Goal: Information Seeking & Learning: Learn about a topic

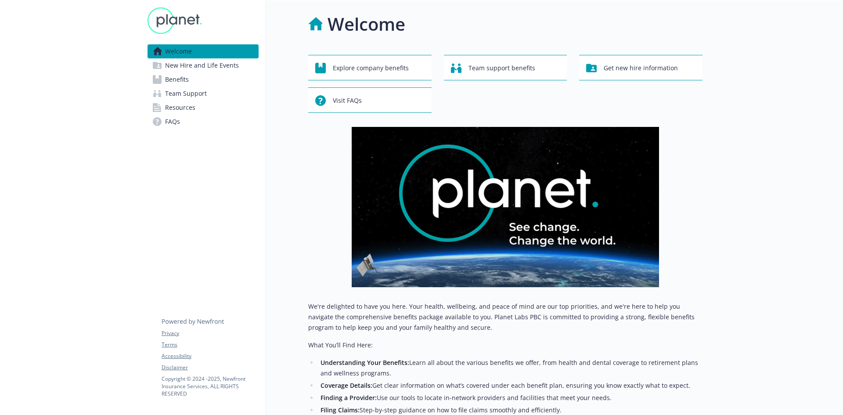
click at [183, 83] on span "Benefits" at bounding box center [177, 79] width 24 height 14
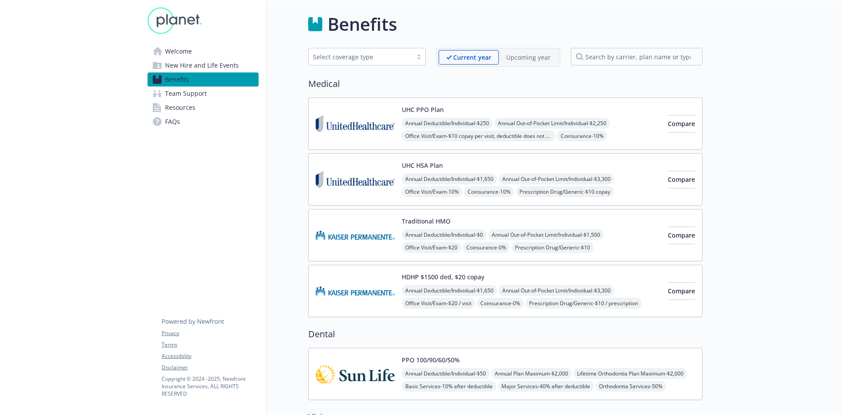
click at [532, 60] on p "Upcoming year" at bounding box center [528, 57] width 44 height 9
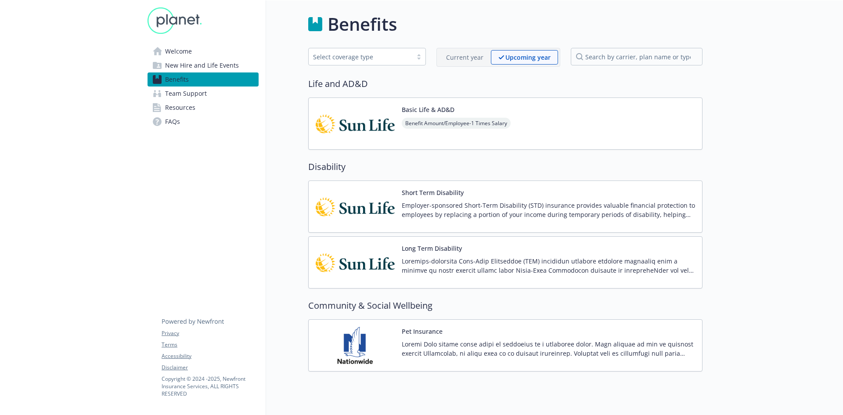
click at [457, 57] on p "Current year" at bounding box center [464, 57] width 37 height 9
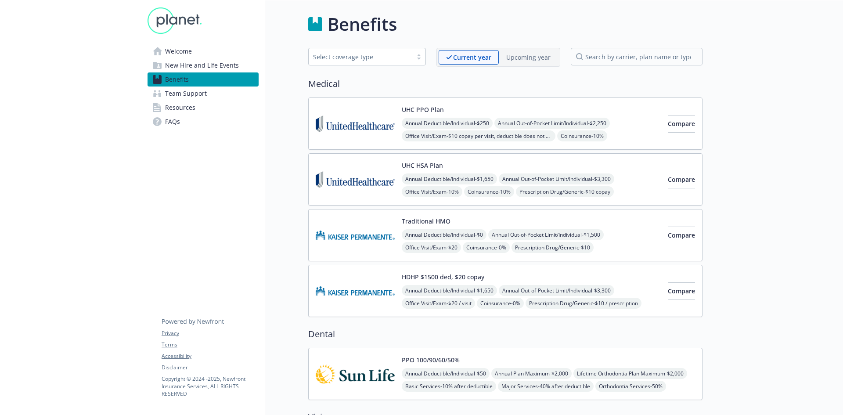
click at [179, 63] on span "New Hire and Life Events" at bounding box center [202, 65] width 74 height 14
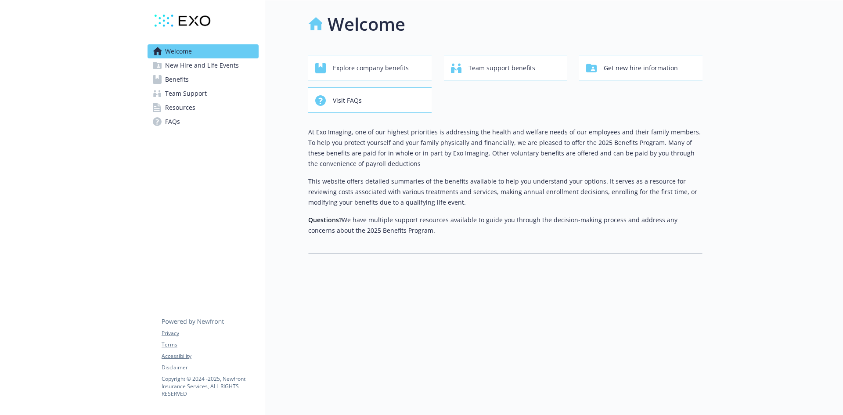
click at [180, 65] on span "New Hire and Life Events" at bounding box center [202, 65] width 74 height 14
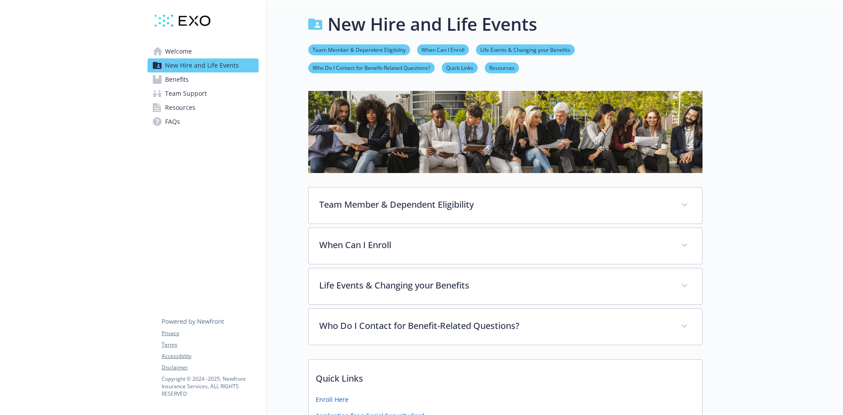
click at [120, 31] on div at bounding box center [70, 327] width 140 height 654
click at [186, 53] on span "Welcome" at bounding box center [178, 51] width 27 height 14
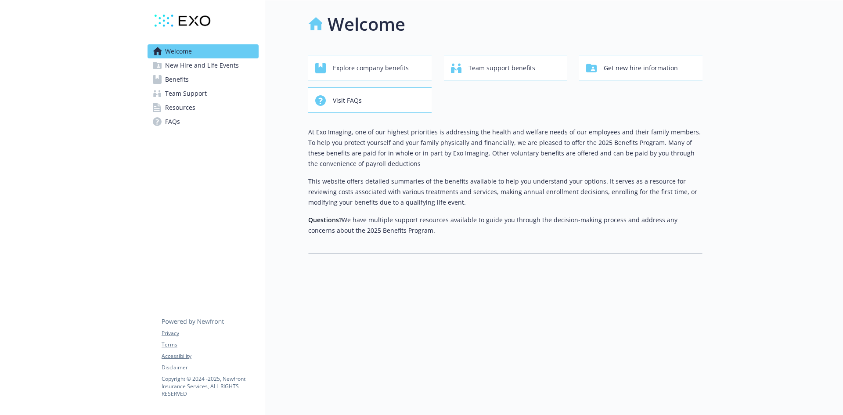
click at [183, 68] on span "New Hire and Life Events" at bounding box center [202, 65] width 74 height 14
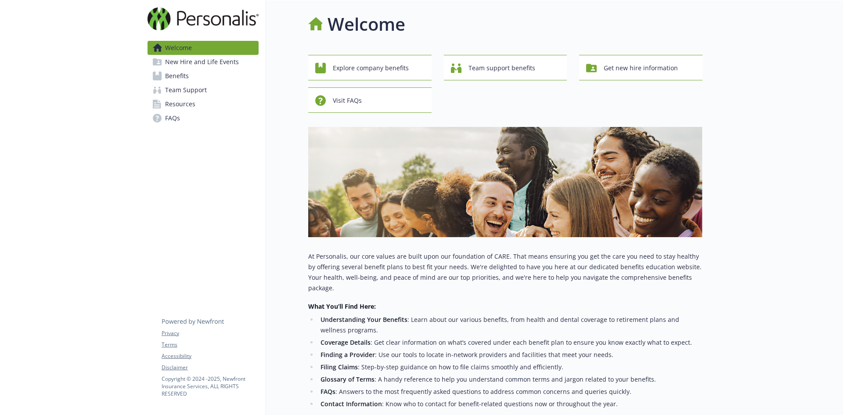
click at [211, 75] on link "Benefits" at bounding box center [202, 76] width 111 height 14
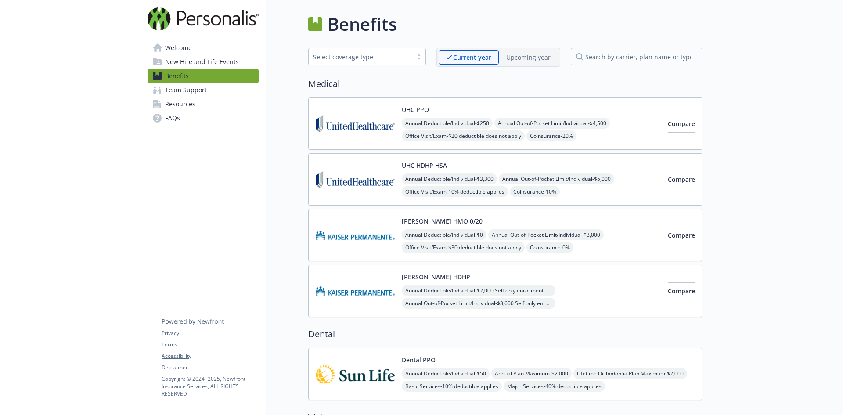
click at [197, 60] on span "New Hire and Life Events" at bounding box center [202, 62] width 74 height 14
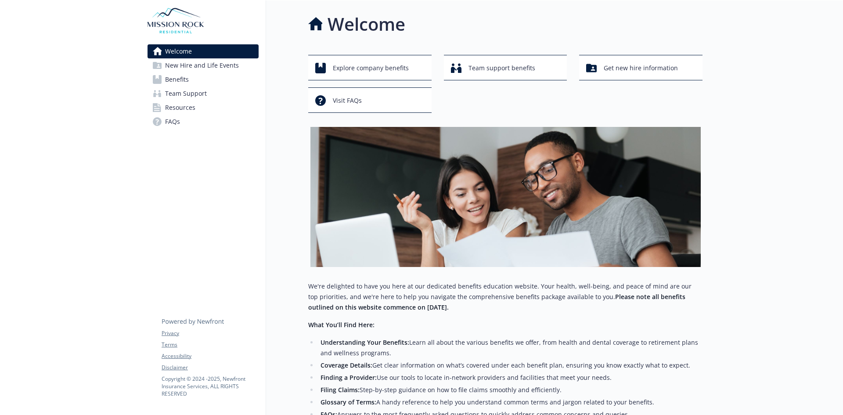
click at [170, 82] on span "Benefits" at bounding box center [177, 79] width 24 height 14
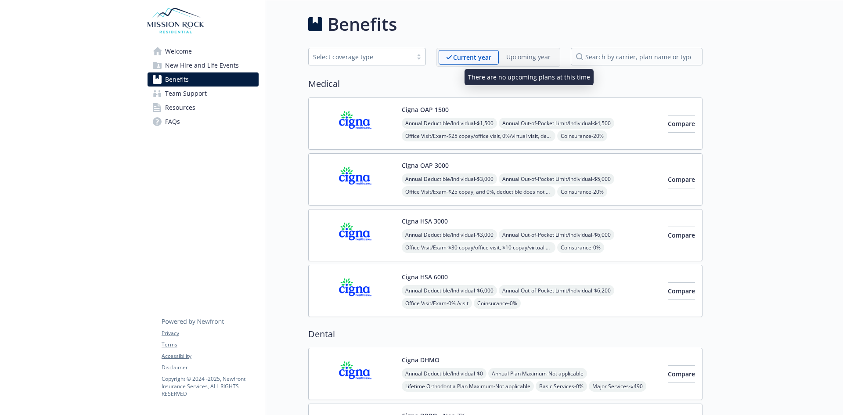
click at [517, 59] on p "Upcoming year" at bounding box center [528, 56] width 44 height 9
click at [187, 63] on span "New Hire and Life Events" at bounding box center [202, 65] width 74 height 14
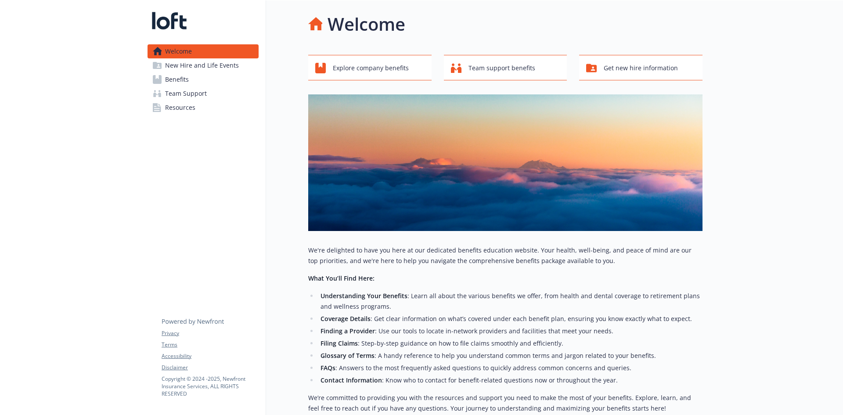
click at [220, 69] on span "New Hire and Life Events" at bounding box center [202, 65] width 74 height 14
